Goal: Check status

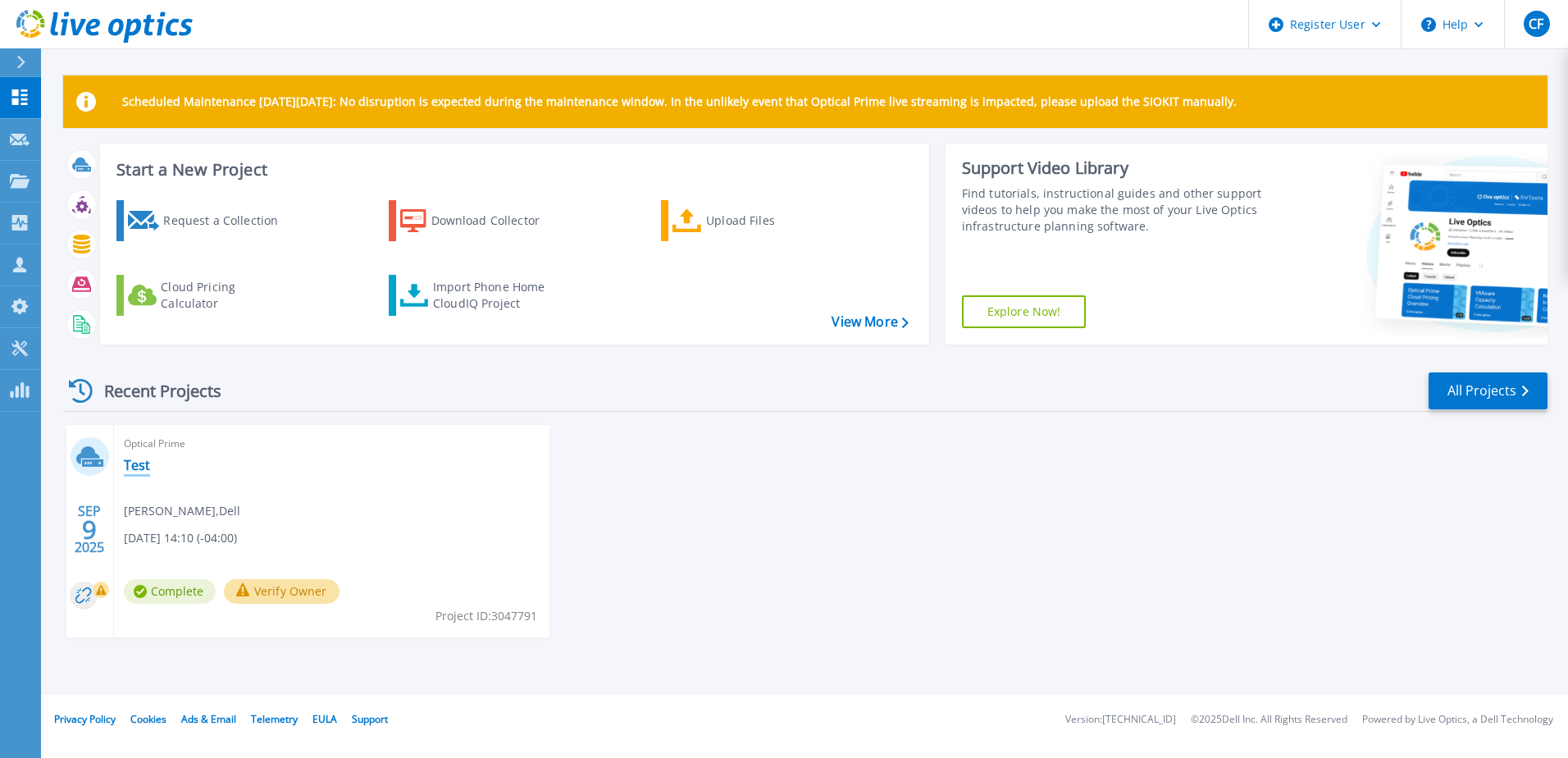
click at [135, 459] on link "Test" at bounding box center [137, 465] width 26 height 16
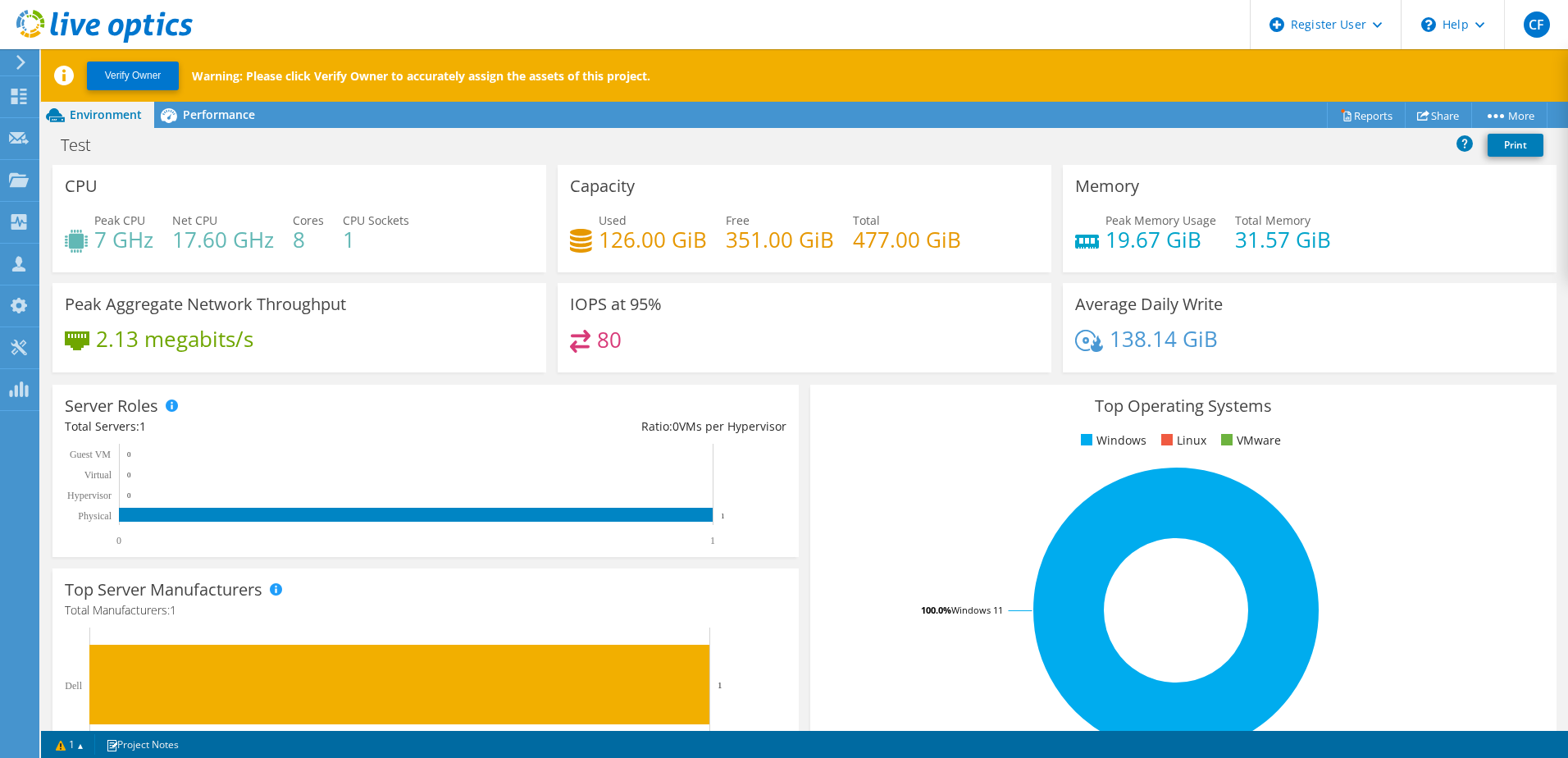
click at [547, 141] on div "Test Print" at bounding box center [804, 144] width 1527 height 30
click at [810, 460] on div "Top Operating Systems Windows Linux VMware 100.0% Windows 11" at bounding box center [1183, 580] width 746 height 393
